Goal: Obtain resource: Download file/media

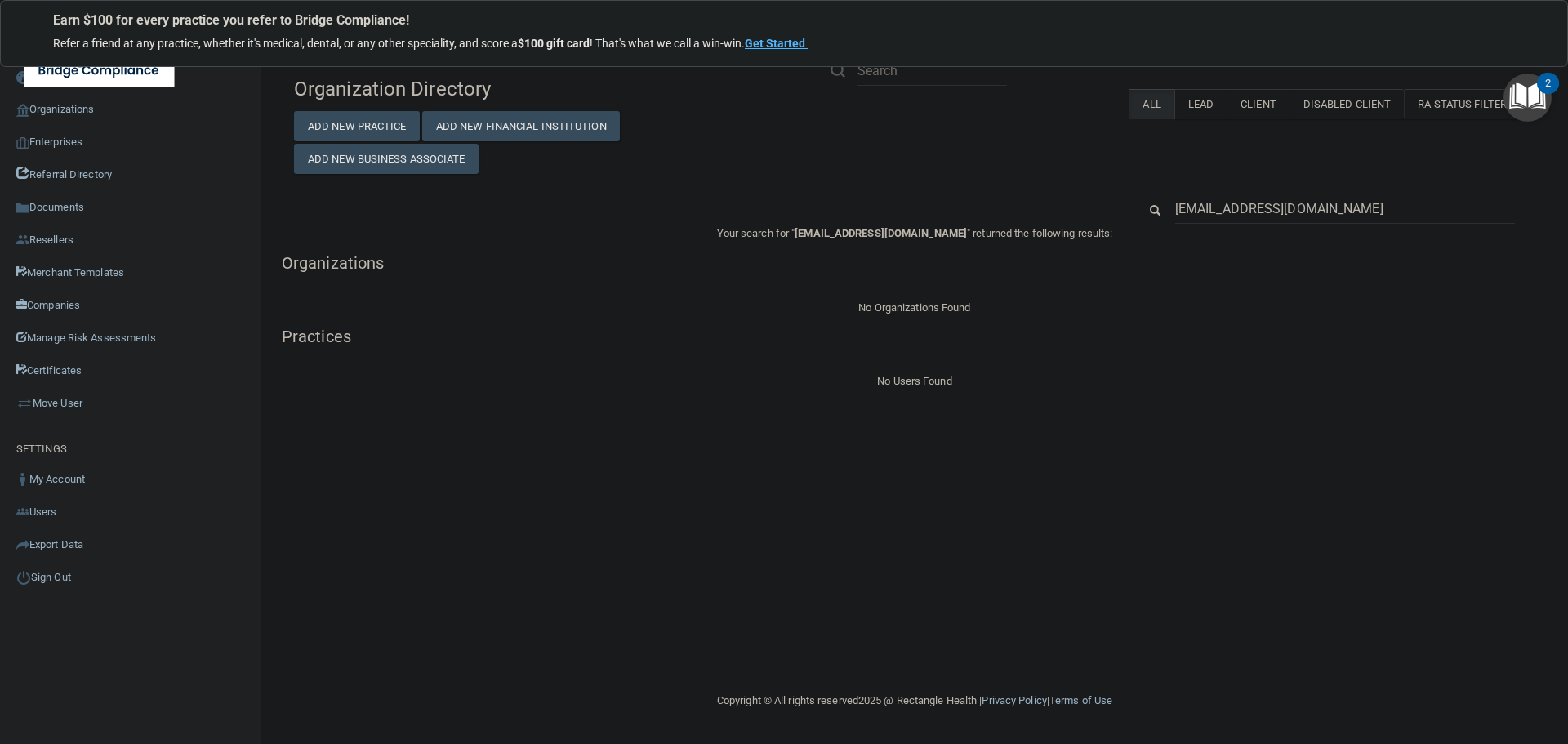
click at [1237, 203] on input "[EMAIL_ADDRESS][DOMAIN_NAME]" at bounding box center [1346, 208] width 340 height 30
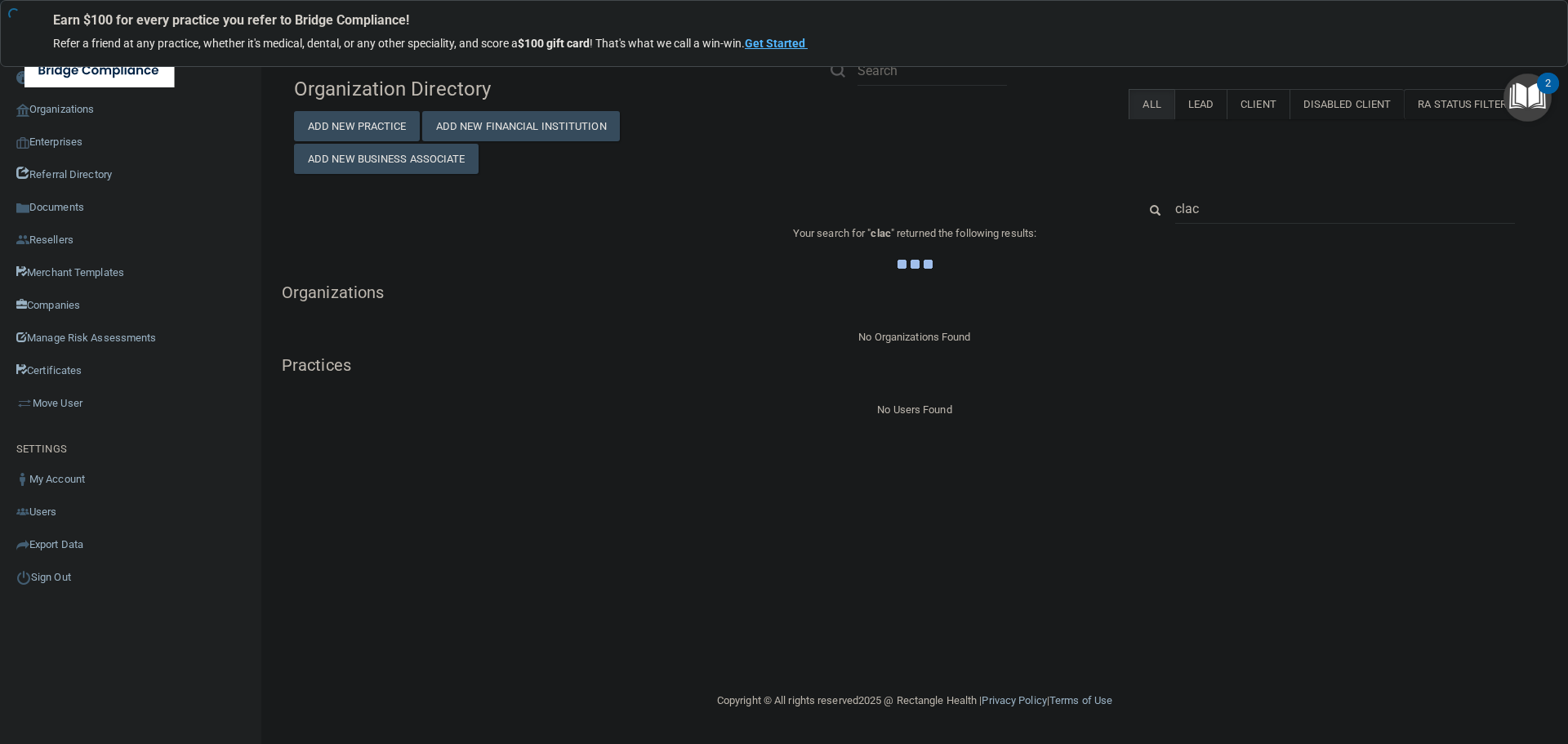
type input "clacy"
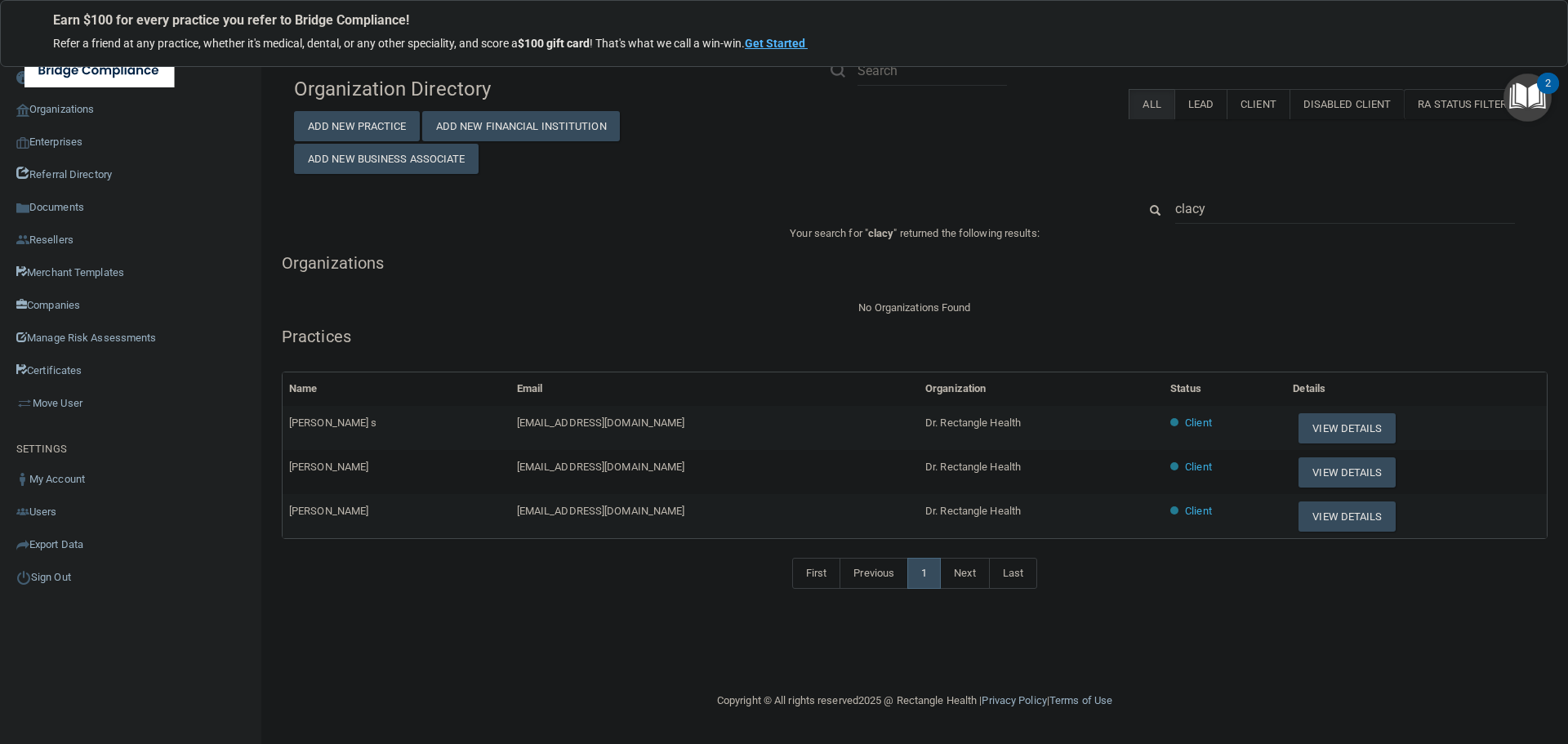
click at [715, 204] on div "clacy" at bounding box center [914, 208] width 1266 height 30
drag, startPoint x: 1220, startPoint y: 204, endPoint x: 1154, endPoint y: 208, distance: 66.1
click at [1154, 208] on div "clacy" at bounding box center [1336, 208] width 422 height 30
paste input "Clarity Dermatology, PLLC"
type input "Clarity Dermatology, PLLC"
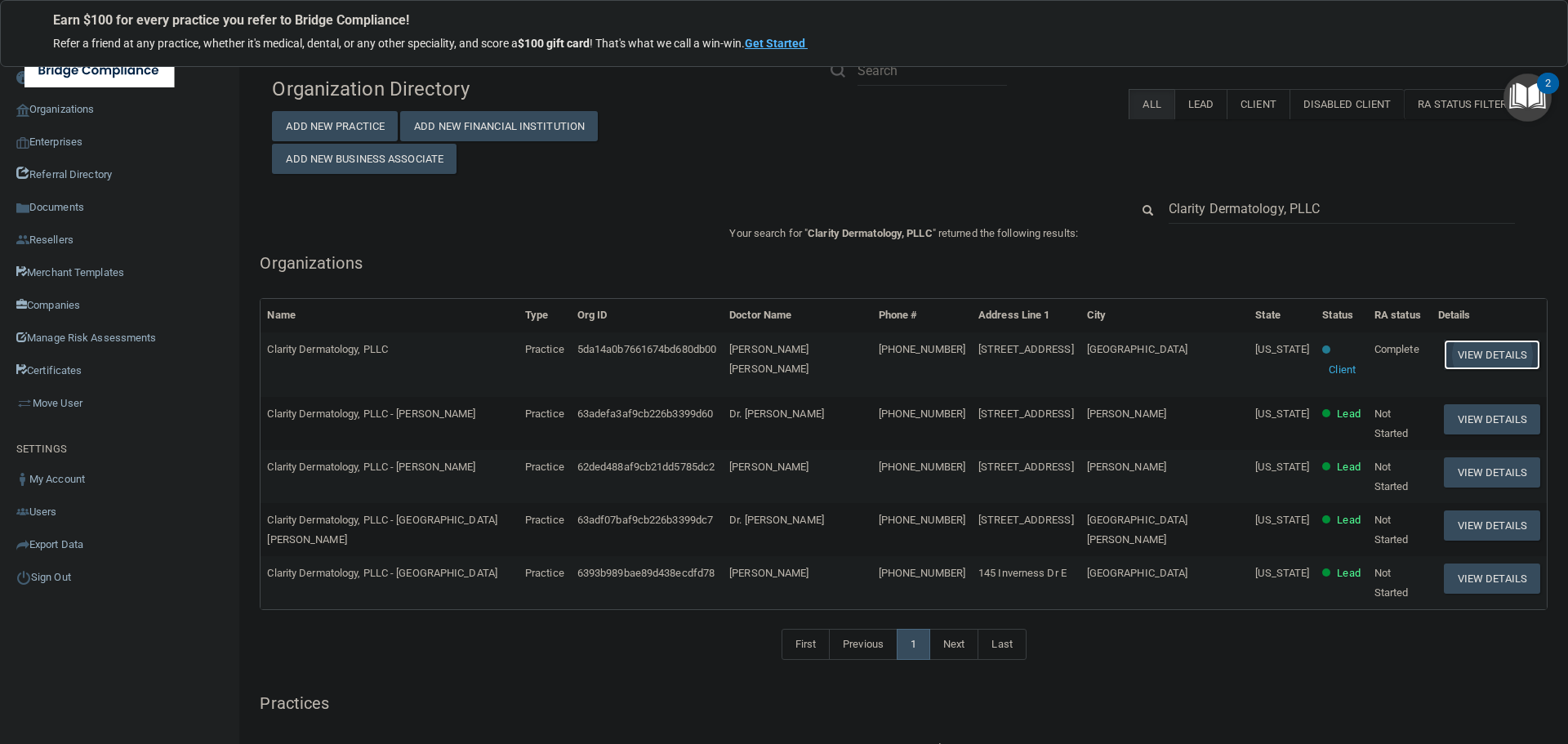
click at [1469, 347] on button "View Details" at bounding box center [1491, 355] width 96 height 30
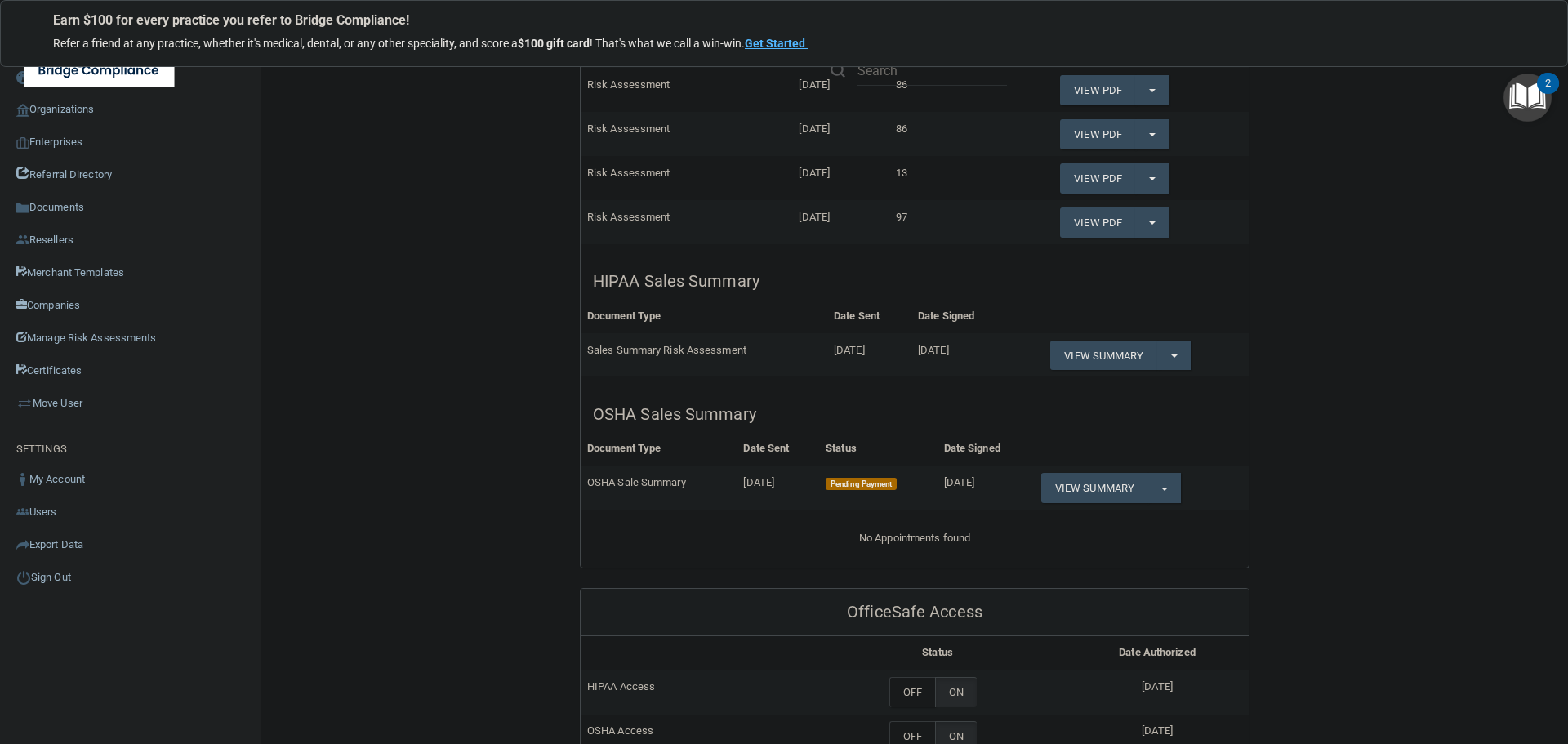
scroll to position [490, 0]
click at [1175, 354] on button "Split button!" at bounding box center [1174, 356] width 34 height 30
click at [1136, 388] on link "Download as PDF" at bounding box center [1118, 389] width 135 height 24
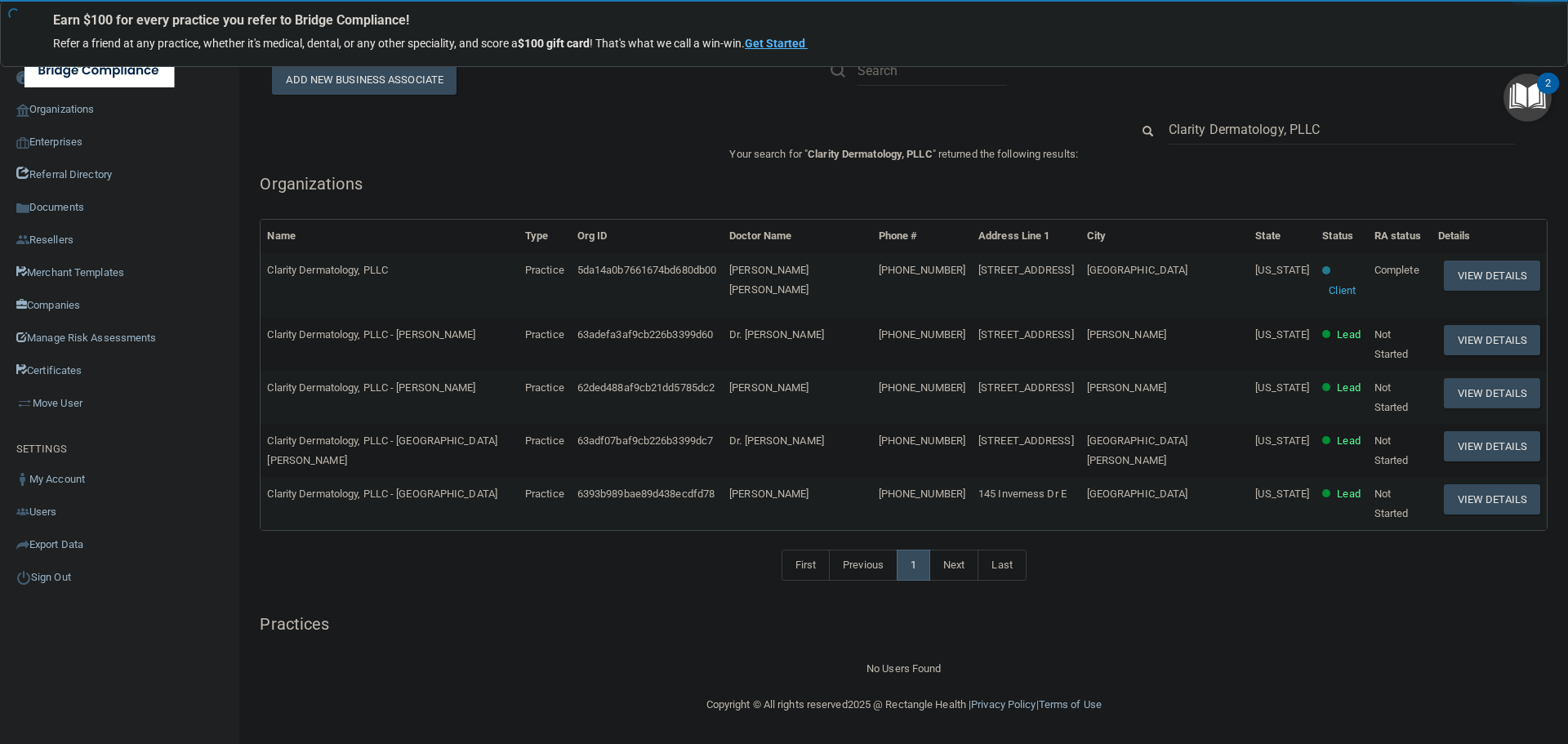
scroll to position [23, 0]
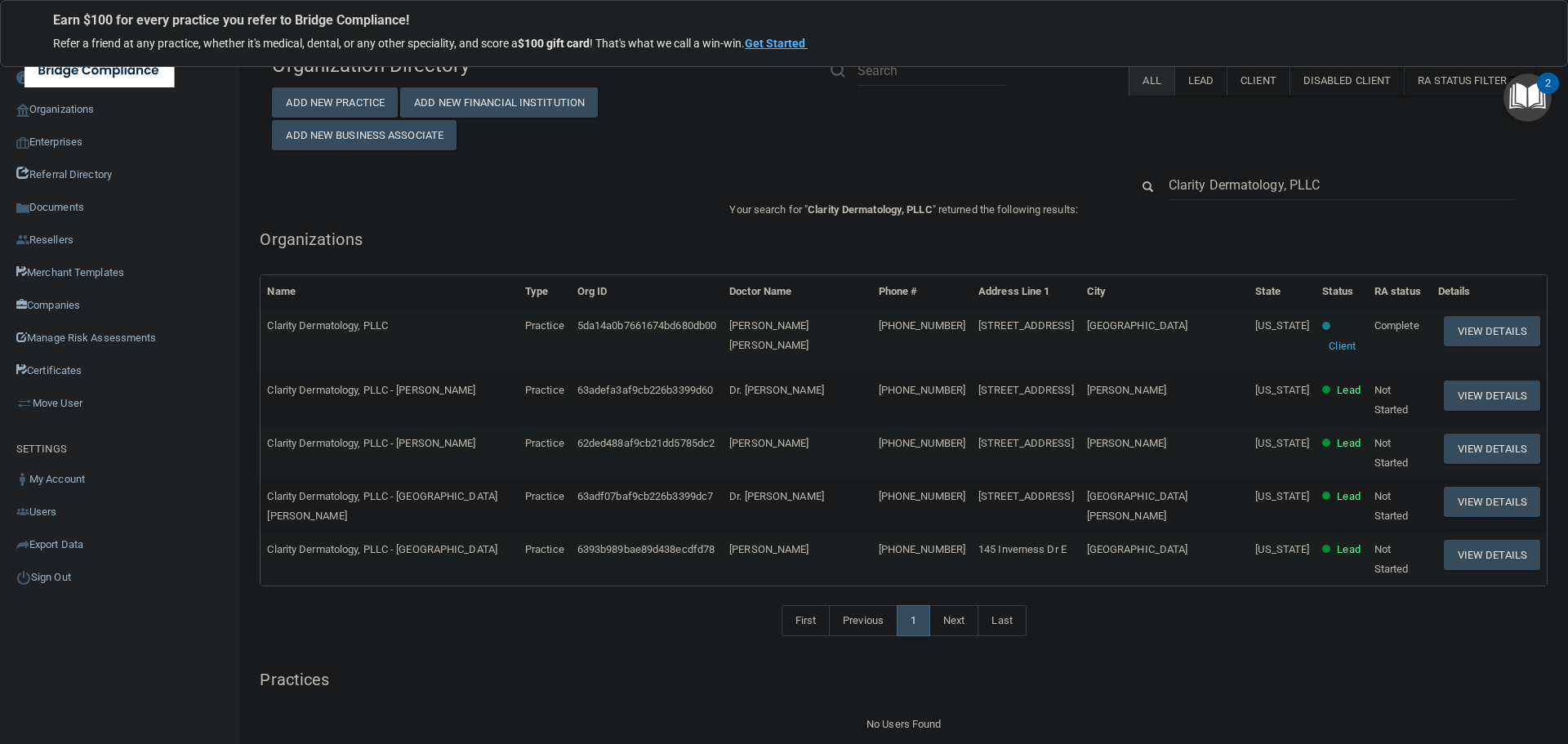
drag, startPoint x: 1288, startPoint y: 187, endPoint x: 1351, endPoint y: 187, distance: 63.0
click at [1351, 187] on input "Clarity Dermatology, PLLC" at bounding box center [1342, 185] width 347 height 30
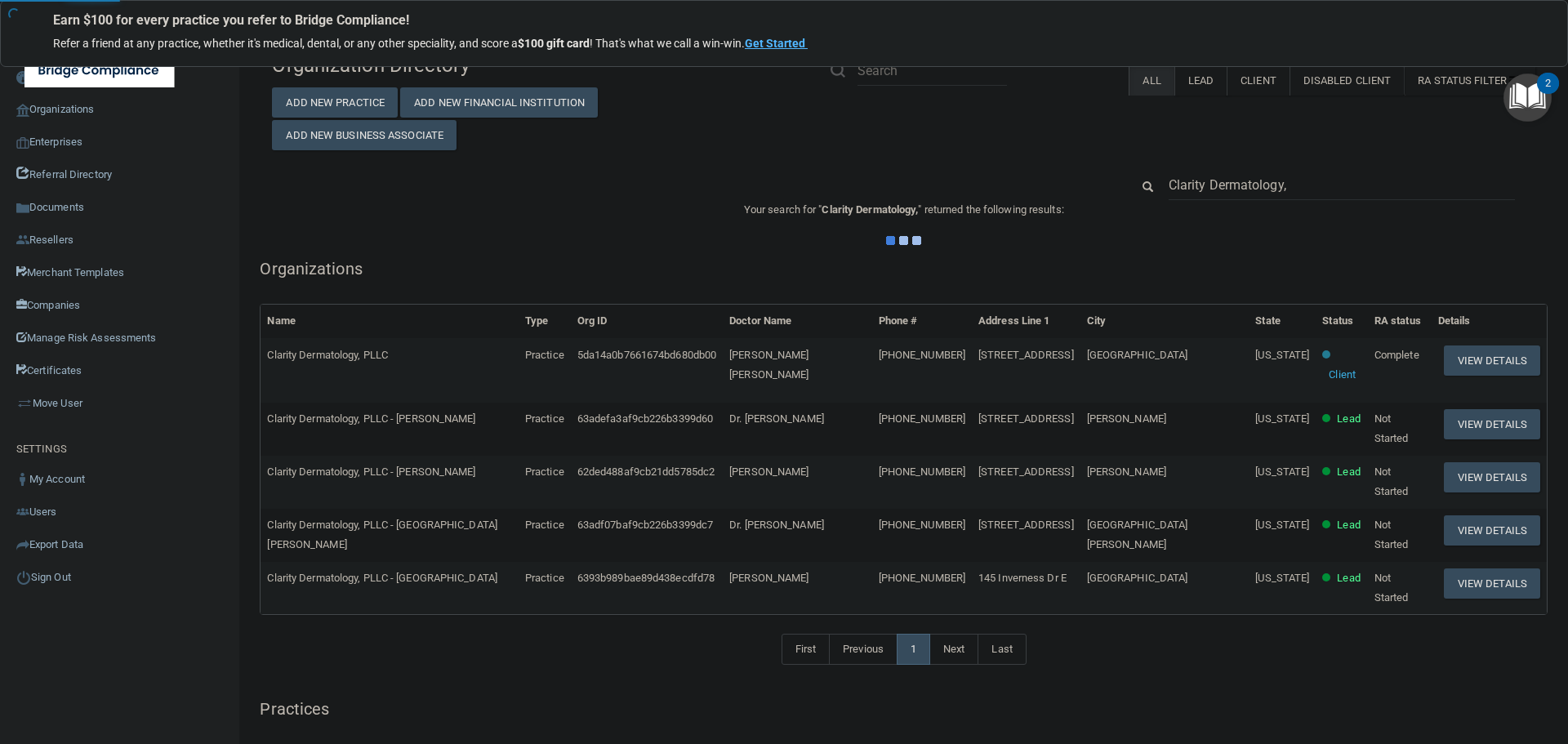
type input "Clarity Dermatology"
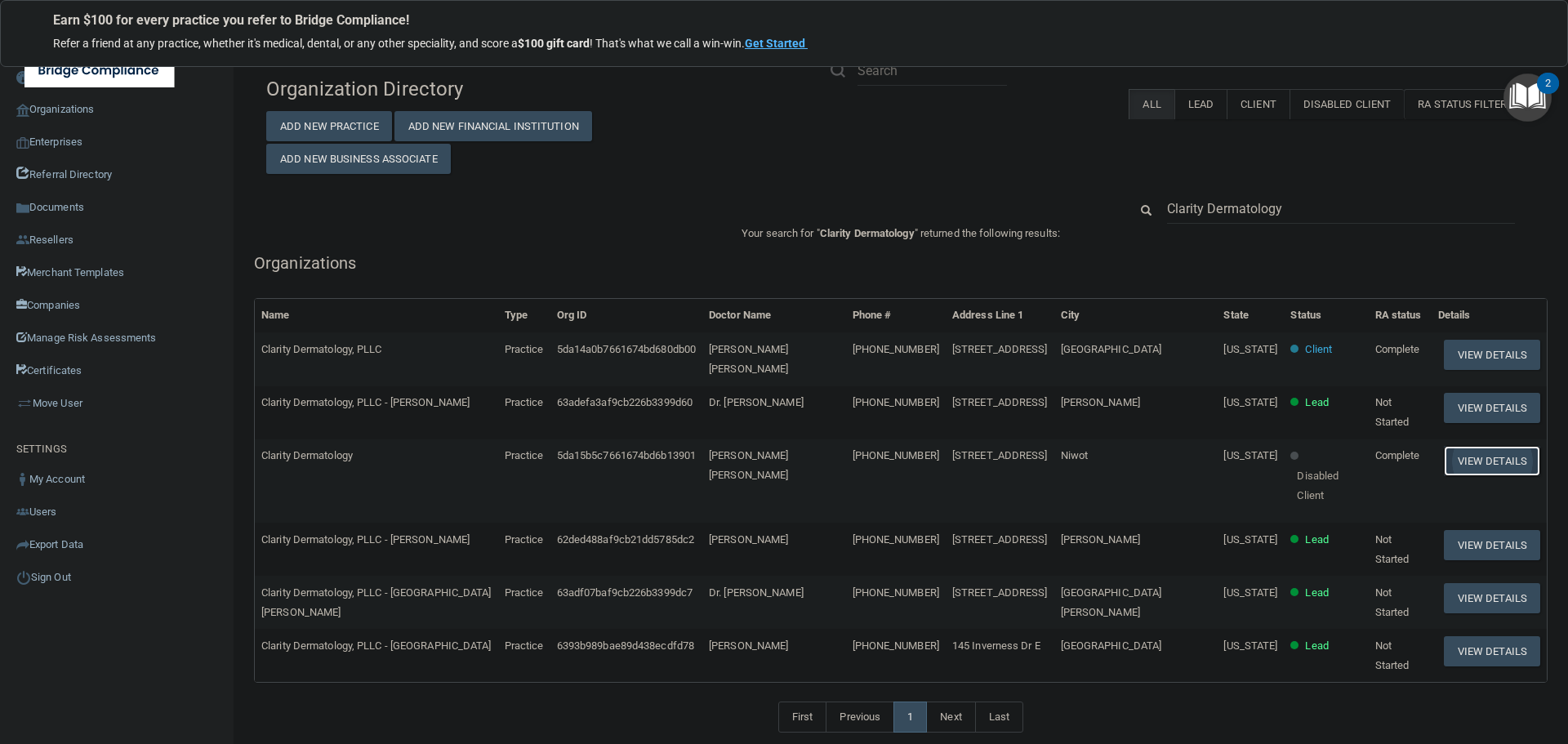
click at [1465, 446] on button "View Details" at bounding box center [1491, 461] width 96 height 30
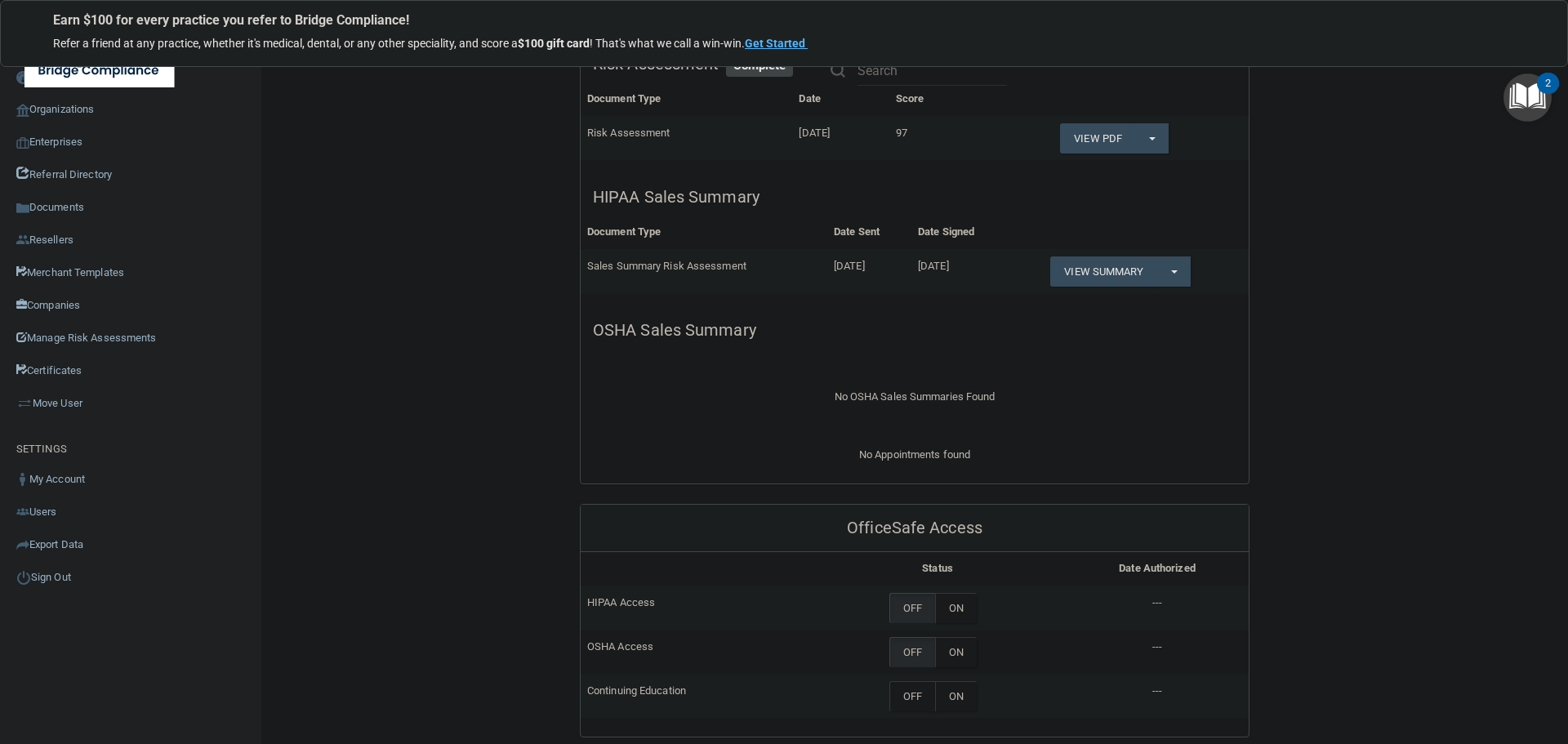
scroll to position [408, 0]
